Goal: Communication & Community: Answer question/provide support

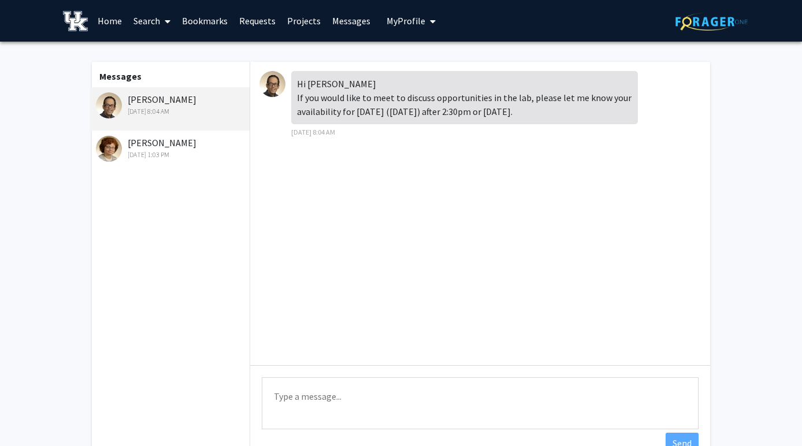
click at [170, 143] on div "[PERSON_NAME] [DATE] 1:03 PM" at bounding box center [171, 148] width 151 height 24
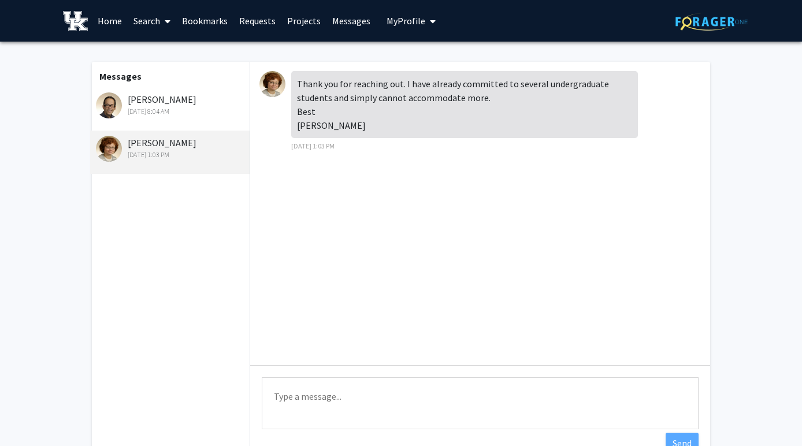
click at [373, 404] on textarea "Type a message" at bounding box center [480, 403] width 437 height 52
click at [173, 96] on div "[PERSON_NAME] [DATE] 8:04 AM" at bounding box center [171, 104] width 151 height 24
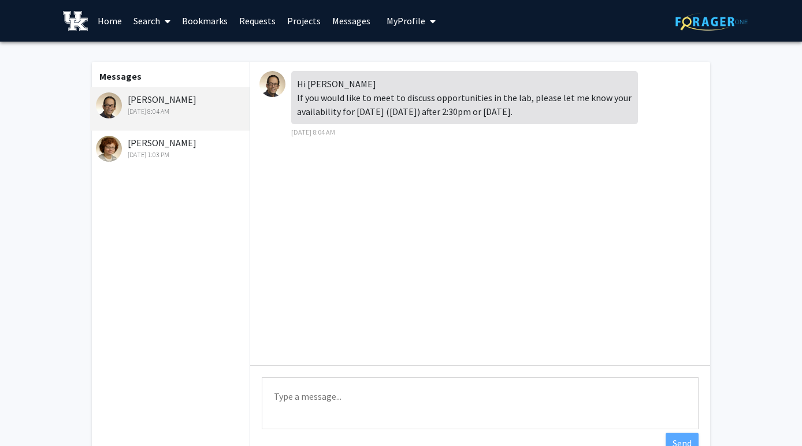
click at [343, 396] on textarea "Type a message" at bounding box center [480, 403] width 437 height 52
click at [313, 407] on textarea "Type a message" at bounding box center [480, 403] width 437 height 52
type textarea "H"
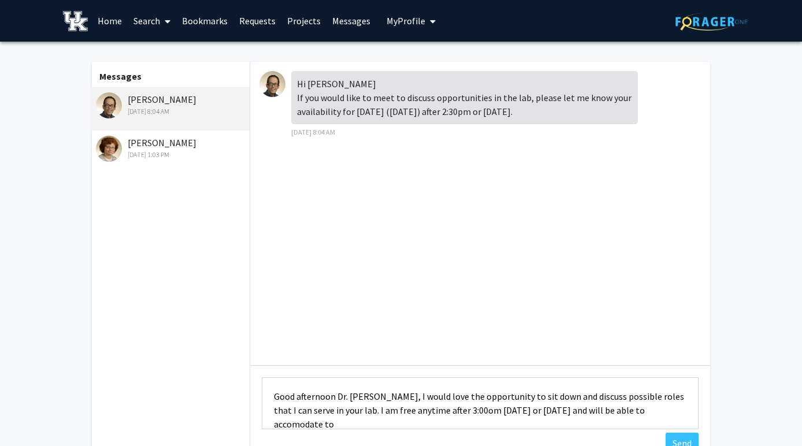
scroll to position [1, 0]
type textarea "Good afternoon Dr. [PERSON_NAME], I would love the opportunity to sit down and …"
click at [679, 438] on button "Send" at bounding box center [682, 443] width 33 height 21
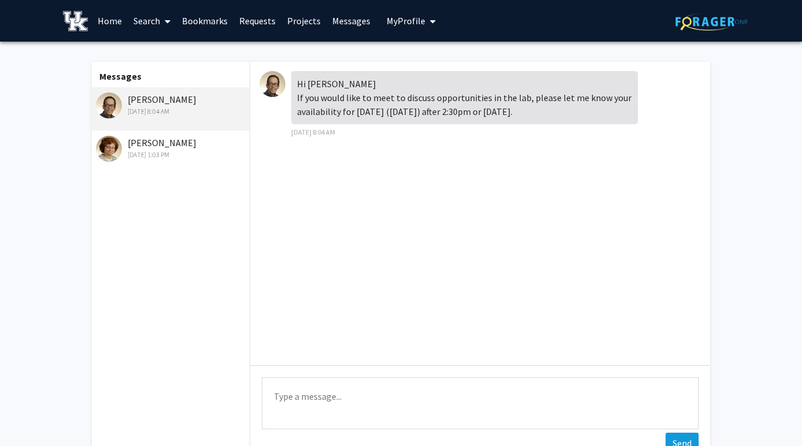
scroll to position [0, 0]
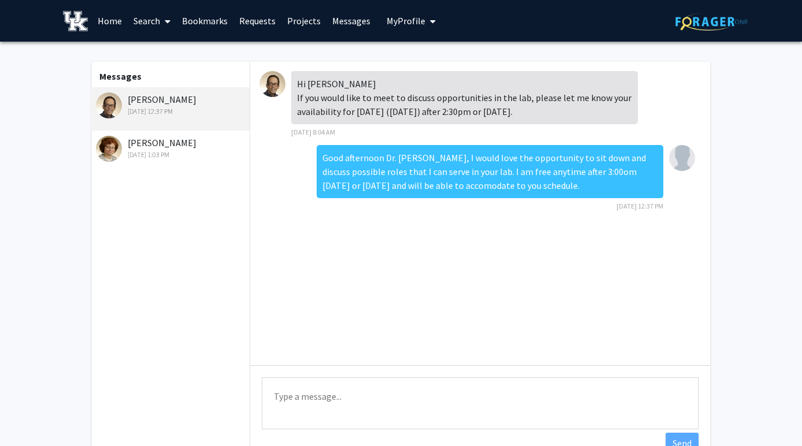
click at [215, 21] on link "Bookmarks" at bounding box center [204, 21] width 57 height 40
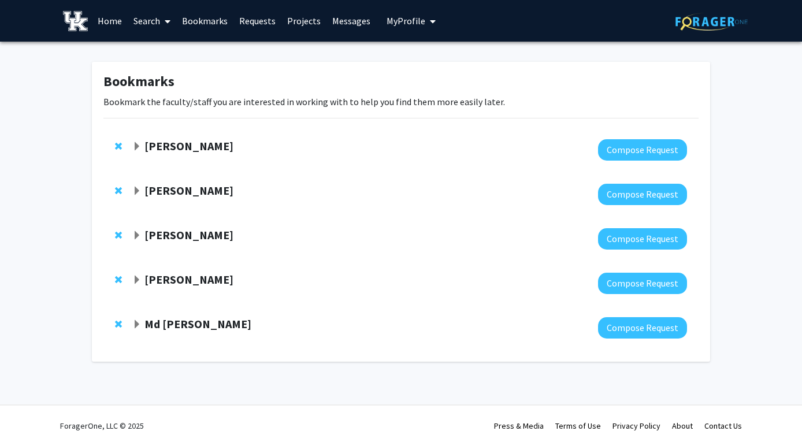
click at [194, 282] on strong "[PERSON_NAME]" at bounding box center [188, 279] width 89 height 14
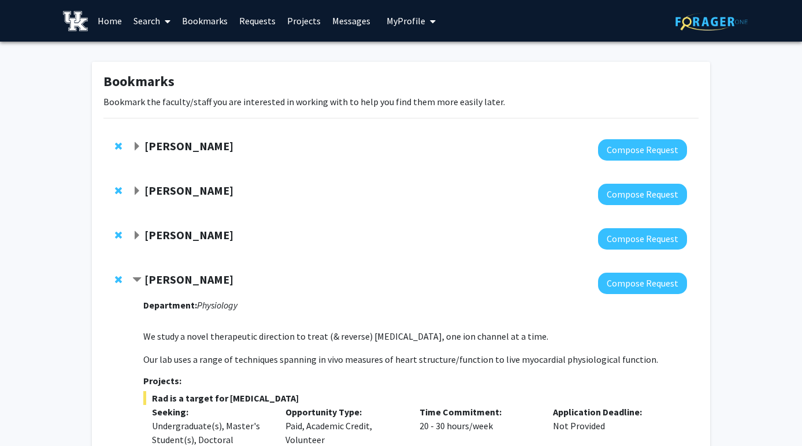
click at [167, 142] on strong "[PERSON_NAME]" at bounding box center [188, 146] width 89 height 14
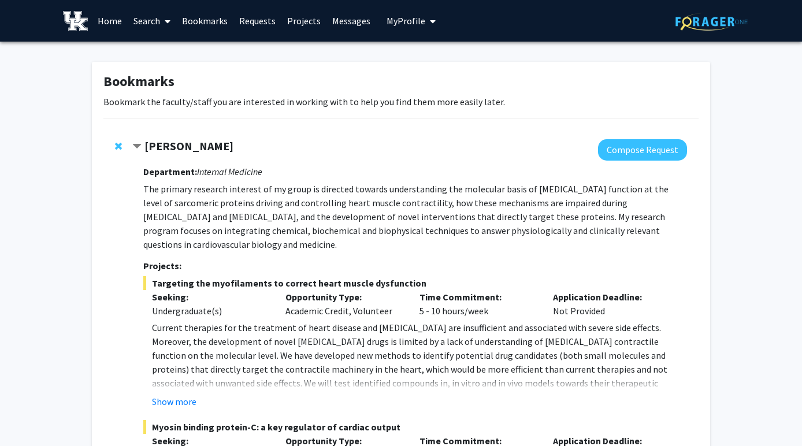
click at [167, 142] on strong "[PERSON_NAME]" at bounding box center [188, 146] width 89 height 14
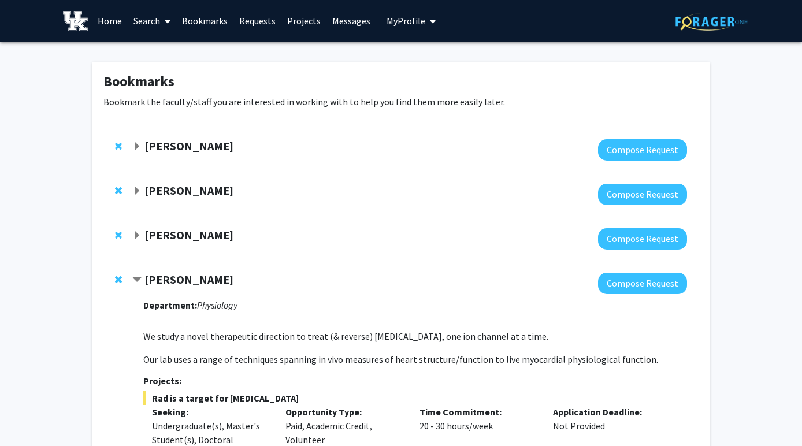
click at [162, 281] on strong "[PERSON_NAME]" at bounding box center [188, 279] width 89 height 14
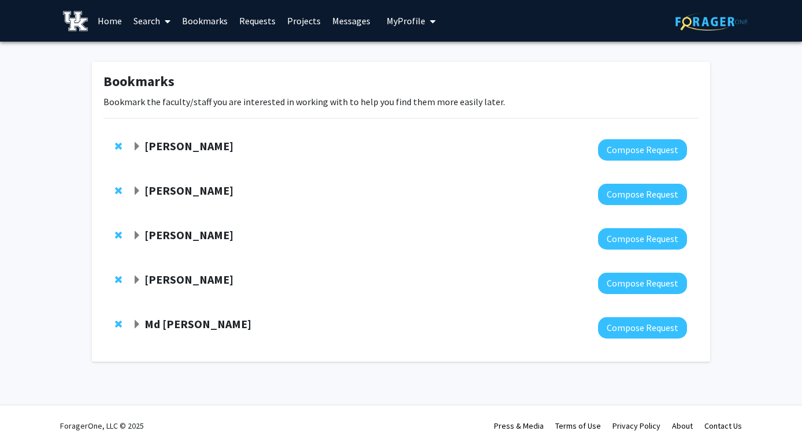
click at [188, 180] on div "[PERSON_NAME] Compose Request" at bounding box center [400, 194] width 595 height 44
click at [189, 191] on strong "[PERSON_NAME]" at bounding box center [188, 190] width 89 height 14
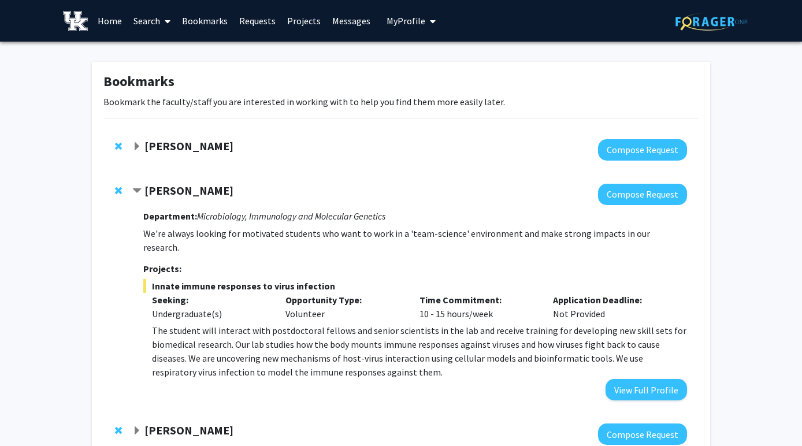
click at [189, 191] on strong "[PERSON_NAME]" at bounding box center [188, 190] width 89 height 14
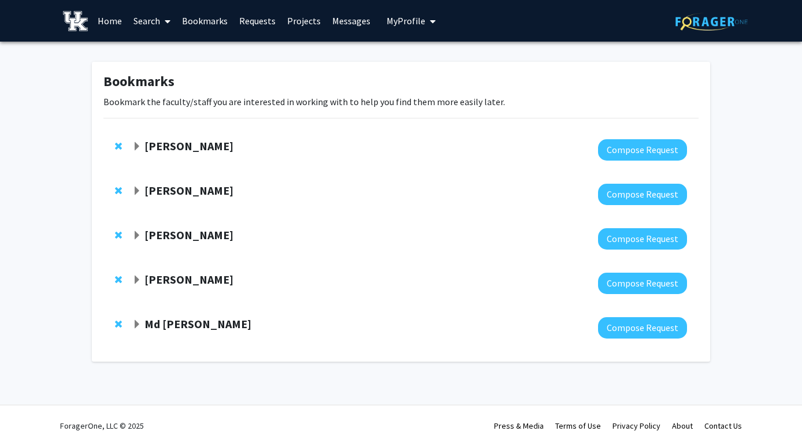
click at [383, 27] on button "My Profile" at bounding box center [411, 21] width 56 height 42
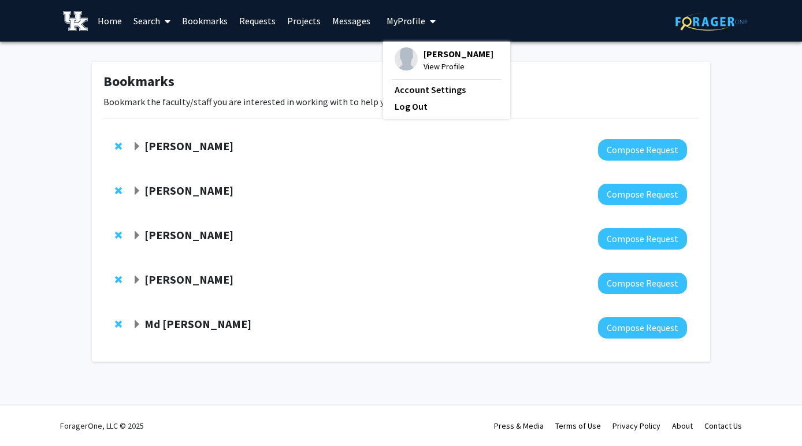
click at [350, 27] on link "Messages" at bounding box center [351, 21] width 50 height 40
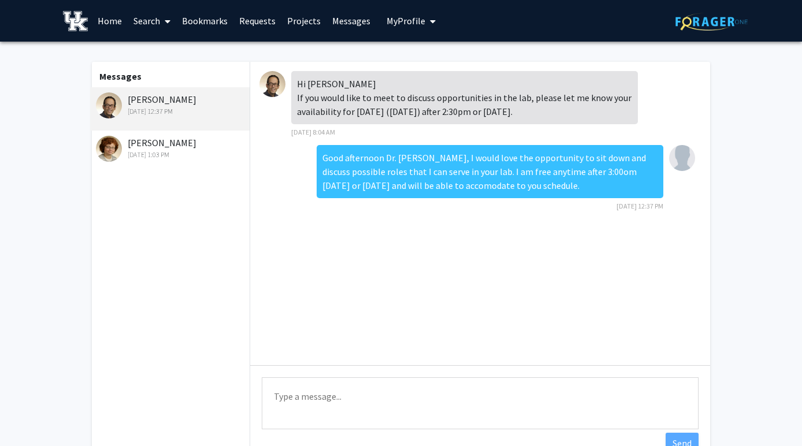
click at [182, 153] on div "[DATE] 1:03 PM" at bounding box center [171, 155] width 151 height 10
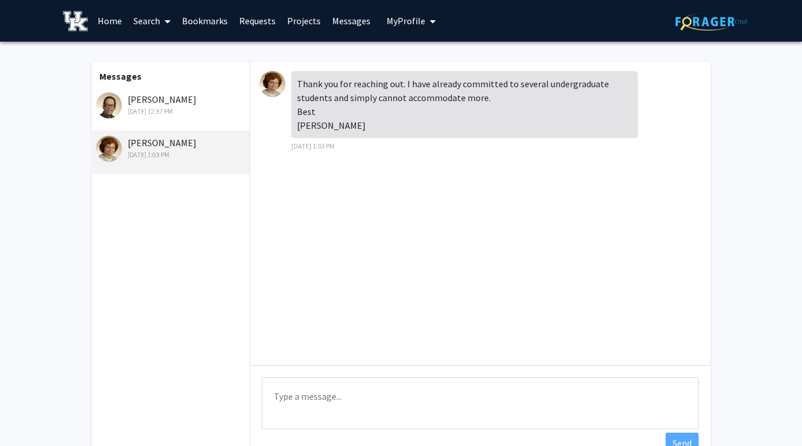
click at [178, 123] on div "[PERSON_NAME] [DATE] 12:37 PM" at bounding box center [169, 108] width 159 height 43
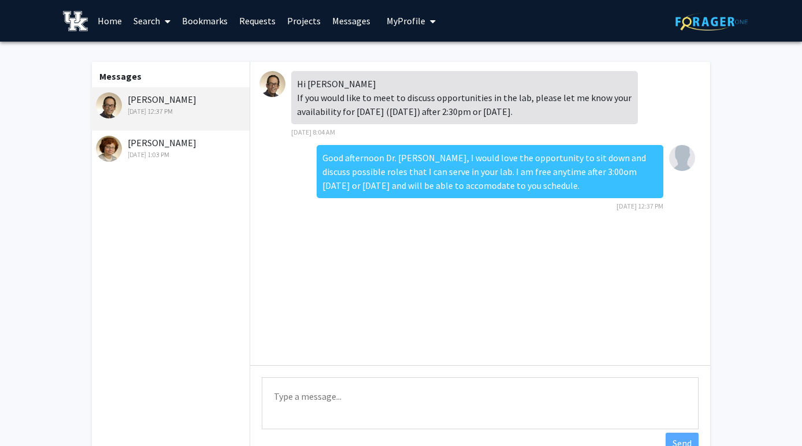
click at [176, 151] on div "[DATE] 1:03 PM" at bounding box center [171, 155] width 151 height 10
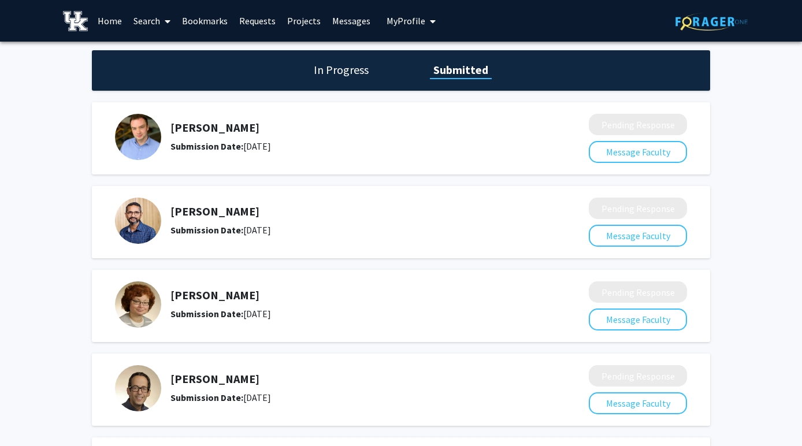
scroll to position [130, 0]
